Goal: Task Accomplishment & Management: Use online tool/utility

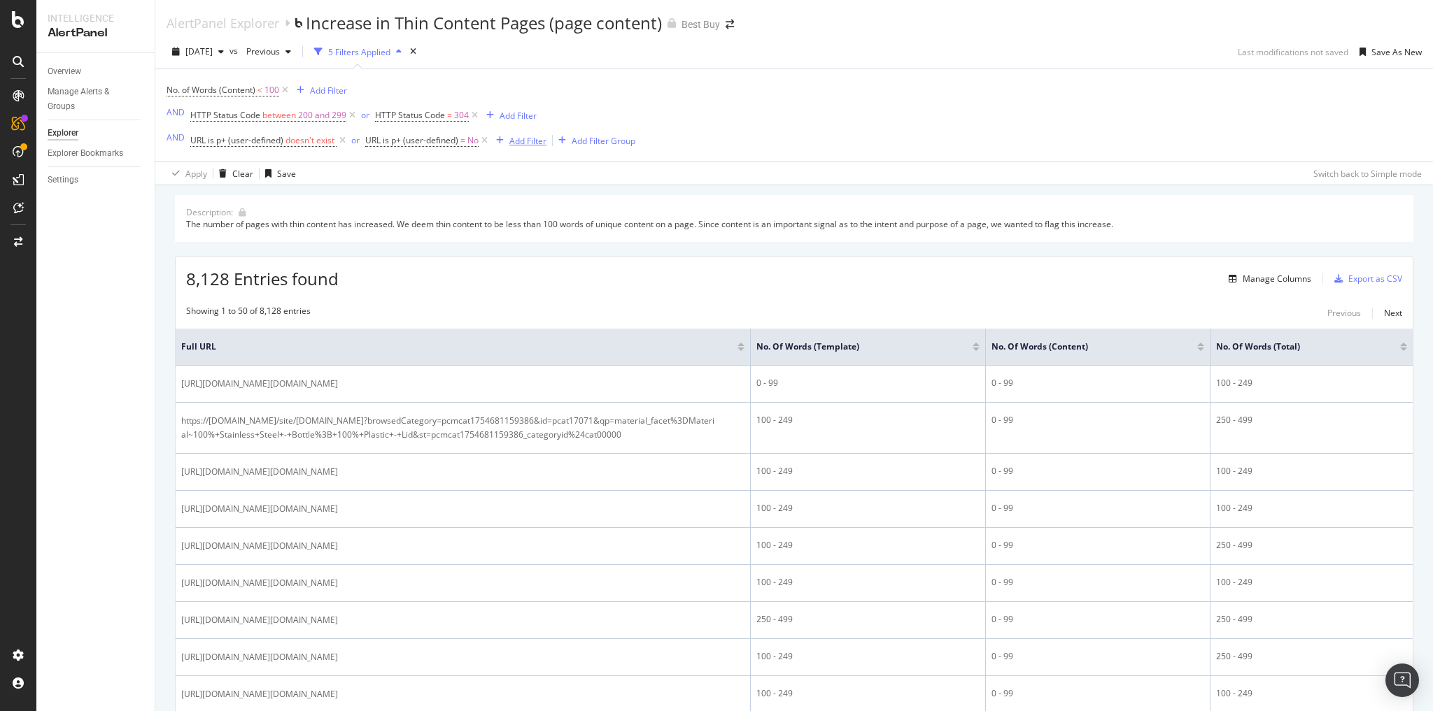
click at [526, 139] on div "Add Filter" at bounding box center [527, 141] width 37 height 12
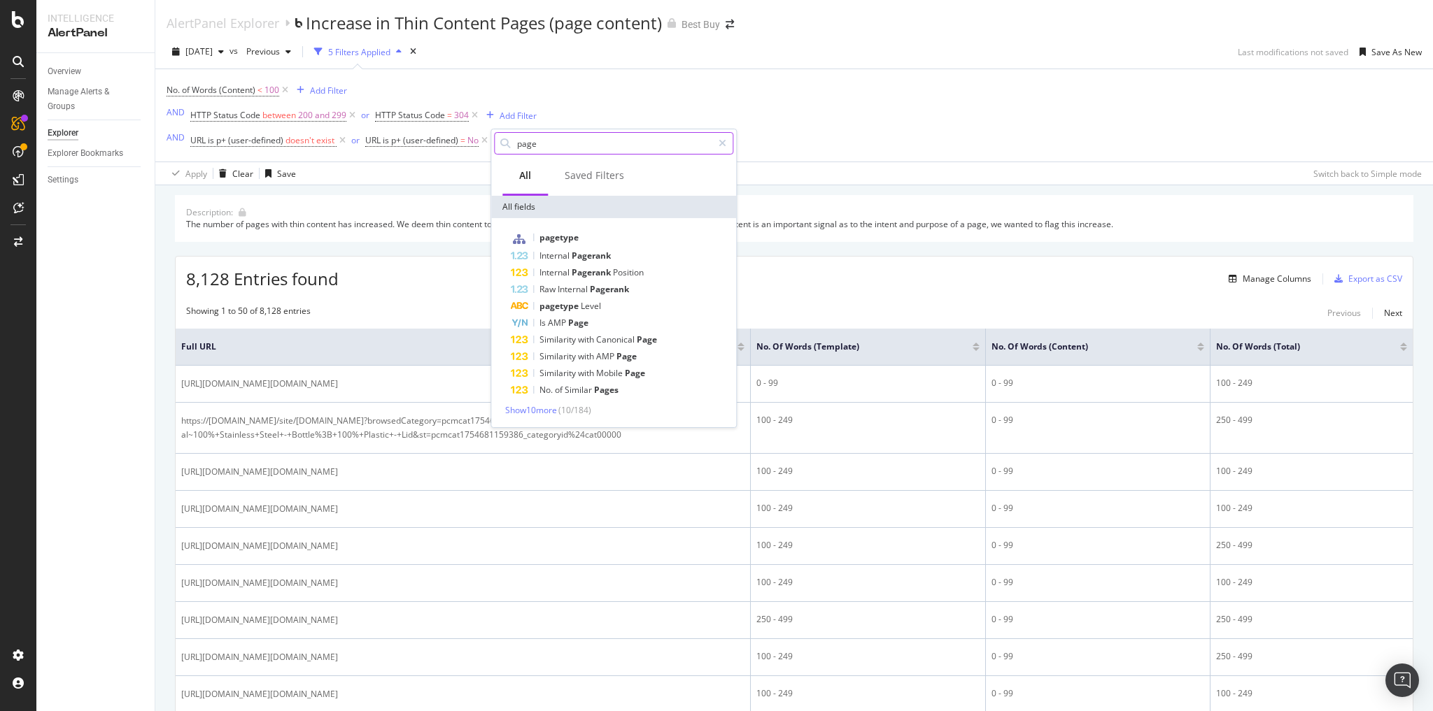
drag, startPoint x: 546, startPoint y: 152, endPoint x: 505, endPoint y: 143, distance: 41.6
click at [505, 143] on div "page" at bounding box center [613, 143] width 239 height 22
click at [527, 150] on input "page" at bounding box center [614, 143] width 197 height 21
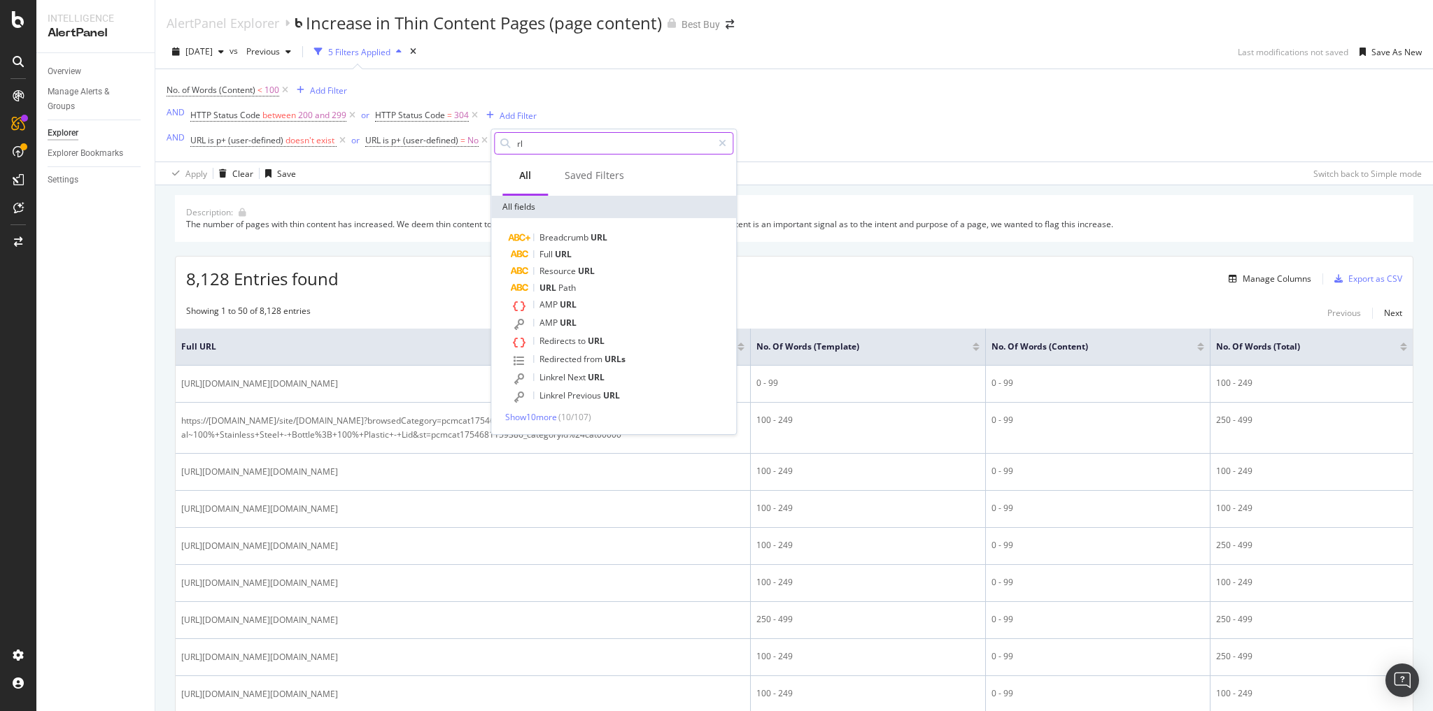
type input "r"
type input "url"
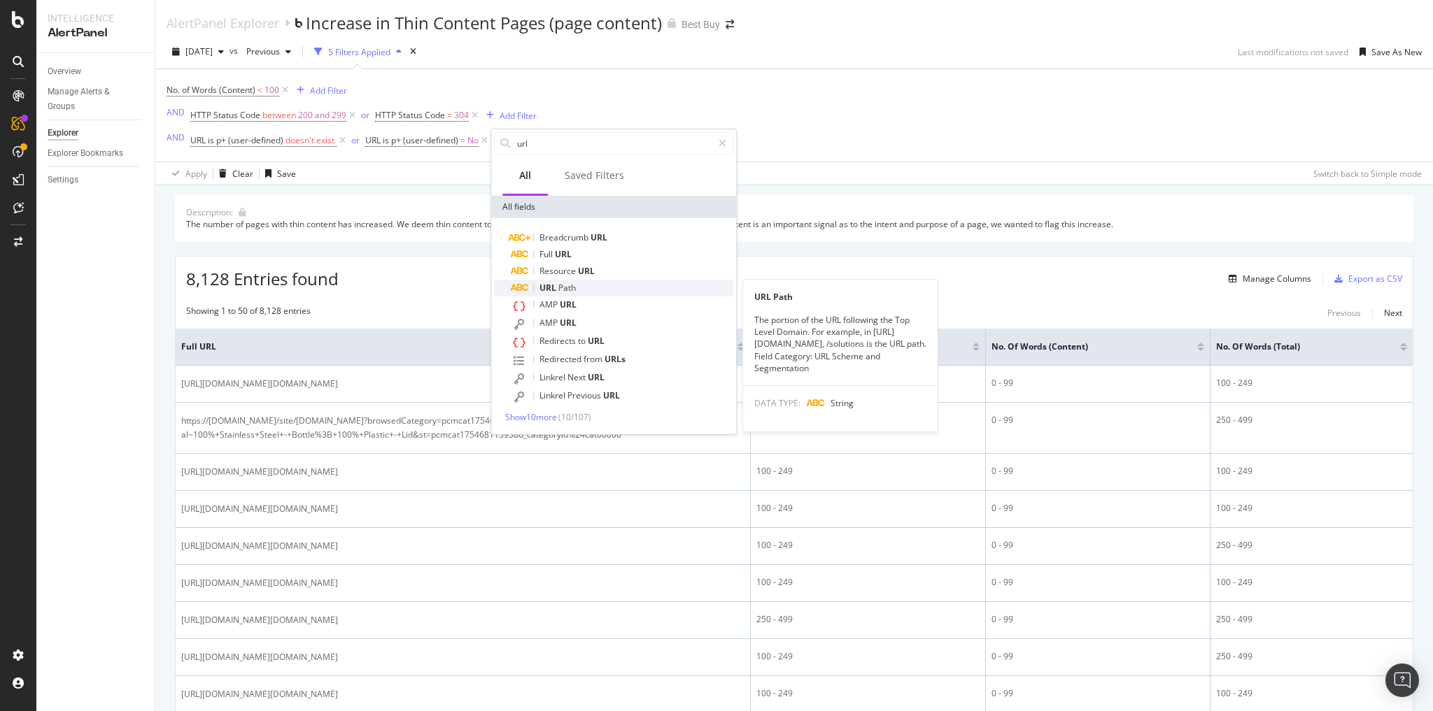
click at [564, 285] on span "Path" at bounding box center [566, 288] width 17 height 12
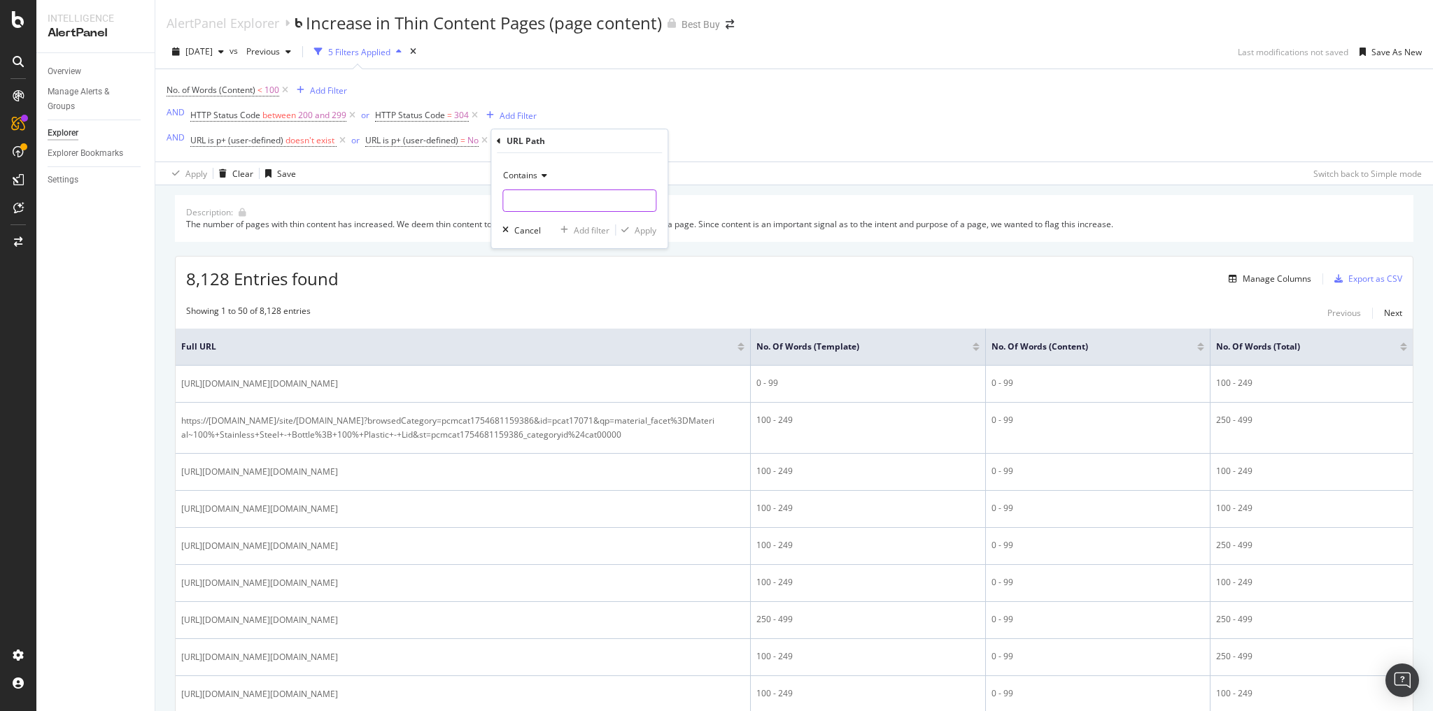
click at [539, 199] on input "text" at bounding box center [579, 201] width 152 height 22
type input "searchpage"
click at [546, 174] on div "Contains" at bounding box center [579, 175] width 154 height 22
click at [553, 326] on span "Doesn't contain" at bounding box center [539, 332] width 61 height 12
click at [647, 229] on div "Apply" at bounding box center [645, 231] width 22 height 12
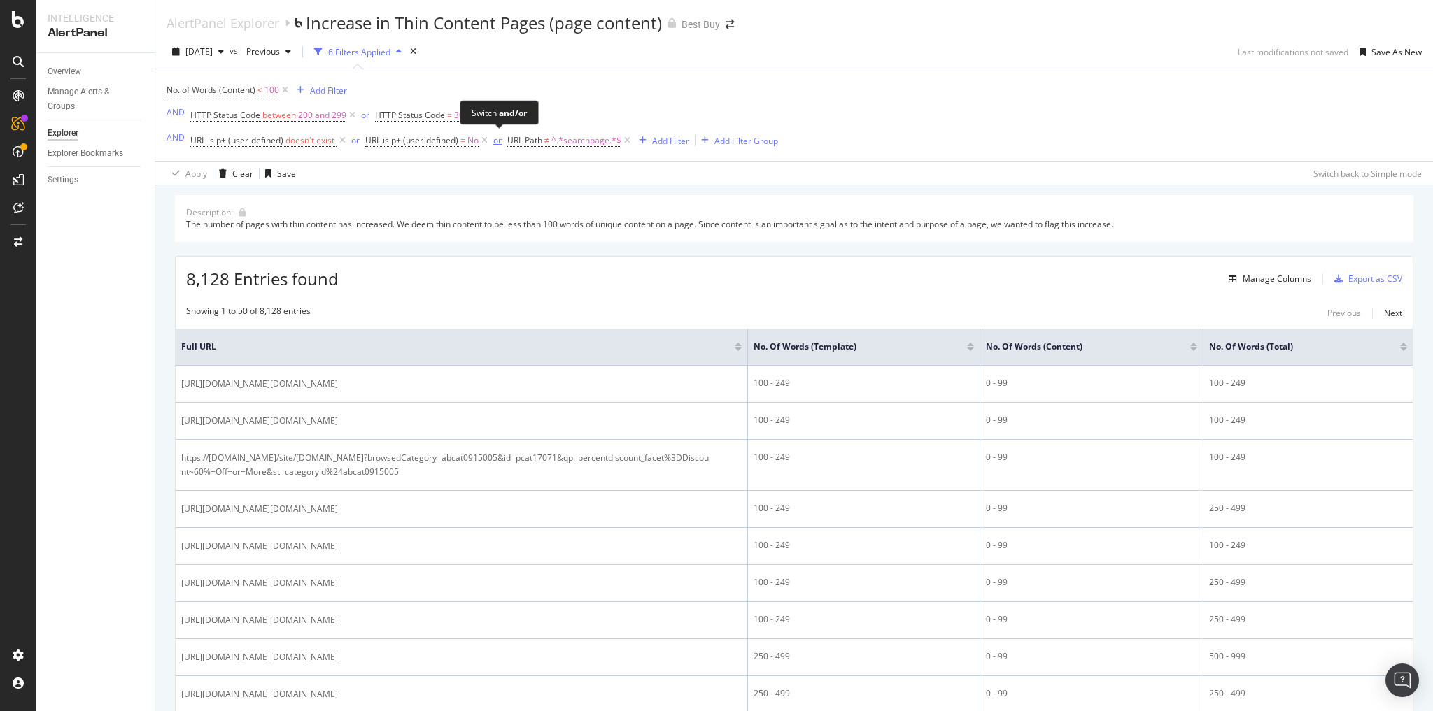
click at [497, 141] on div "or" at bounding box center [497, 140] width 8 height 12
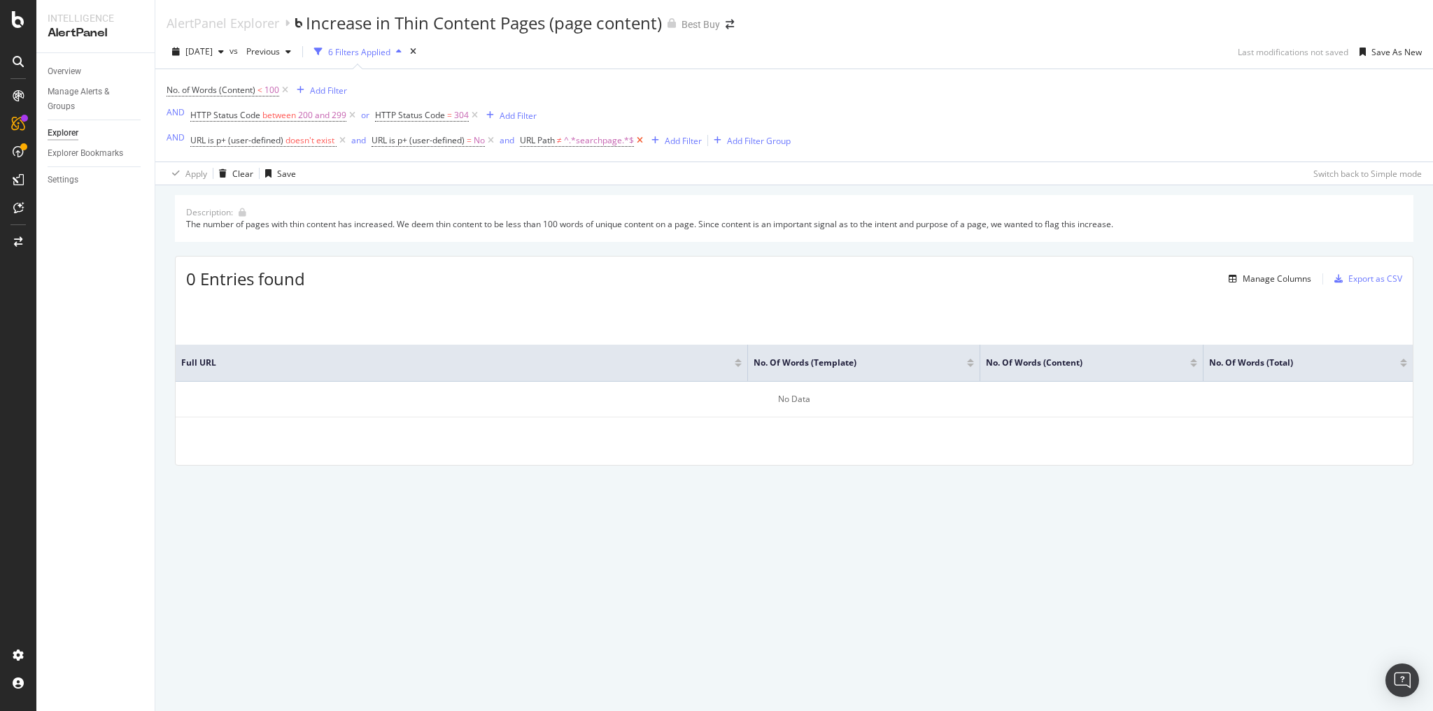
click at [639, 138] on icon at bounding box center [640, 141] width 12 height 14
